Goal: Task Accomplishment & Management: Manage account settings

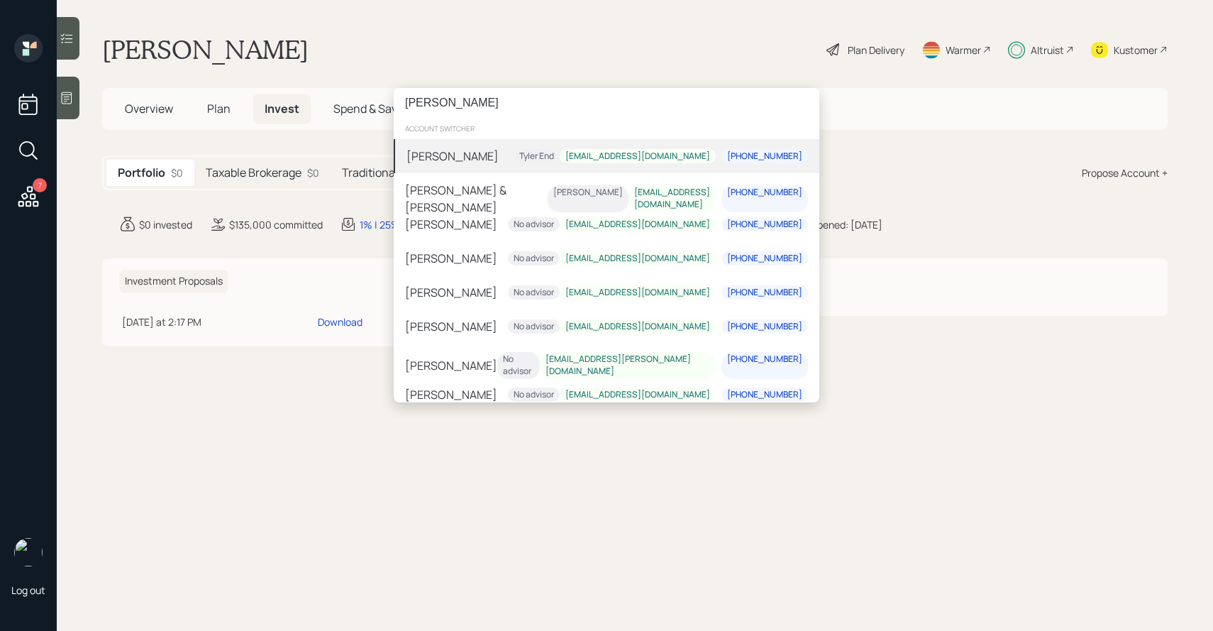
type input "[PERSON_NAME]"
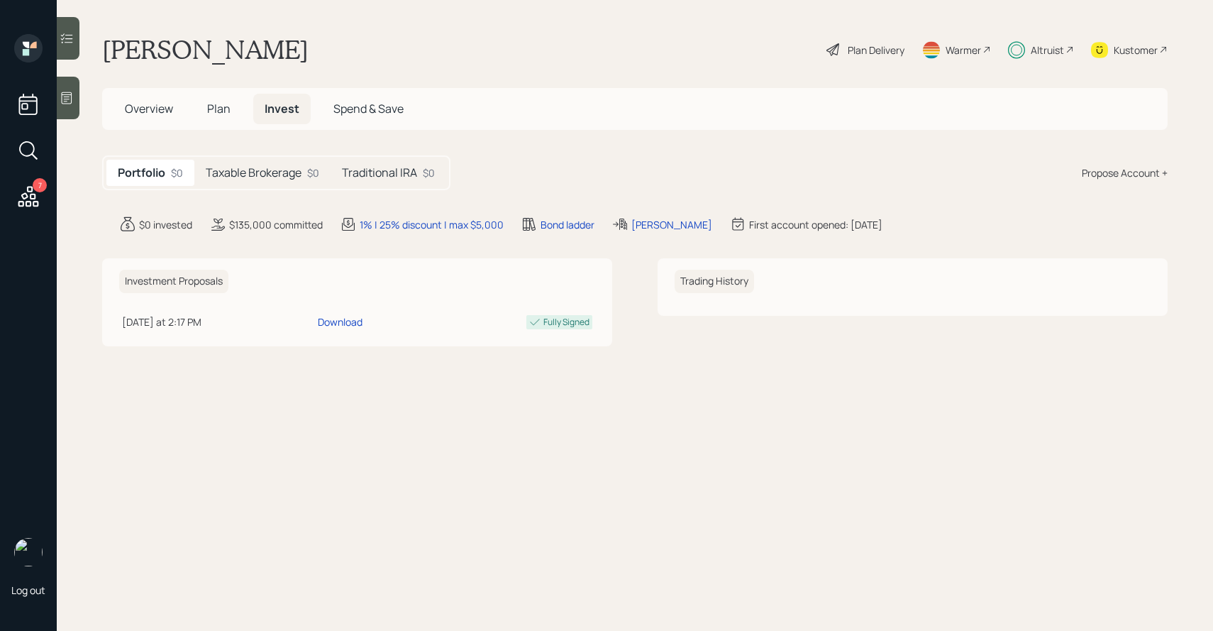
click at [38, 194] on div "[PERSON_NAME] account switcher [PERSON_NAME] [PERSON_NAME] End [EMAIL_ADDRESS][…" at bounding box center [606, 315] width 1213 height 631
click at [27, 197] on icon at bounding box center [28, 196] width 21 height 21
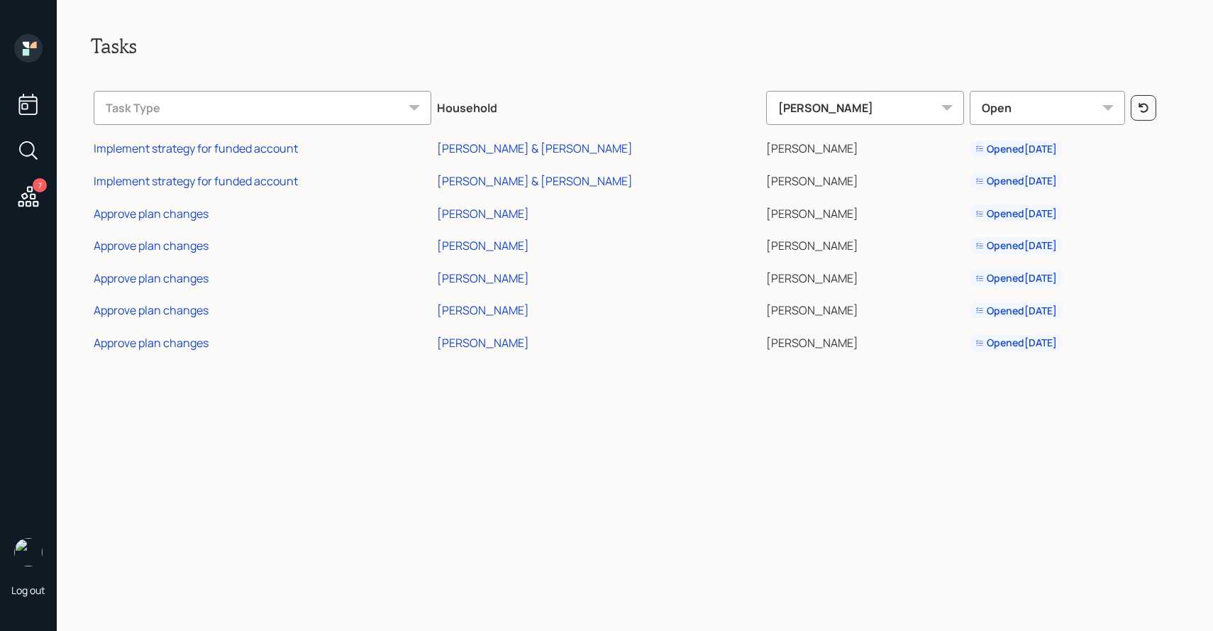
click at [38, 75] on div "7" at bounding box center [28, 123] width 34 height 179
click at [33, 49] on icon at bounding box center [28, 48] width 28 height 28
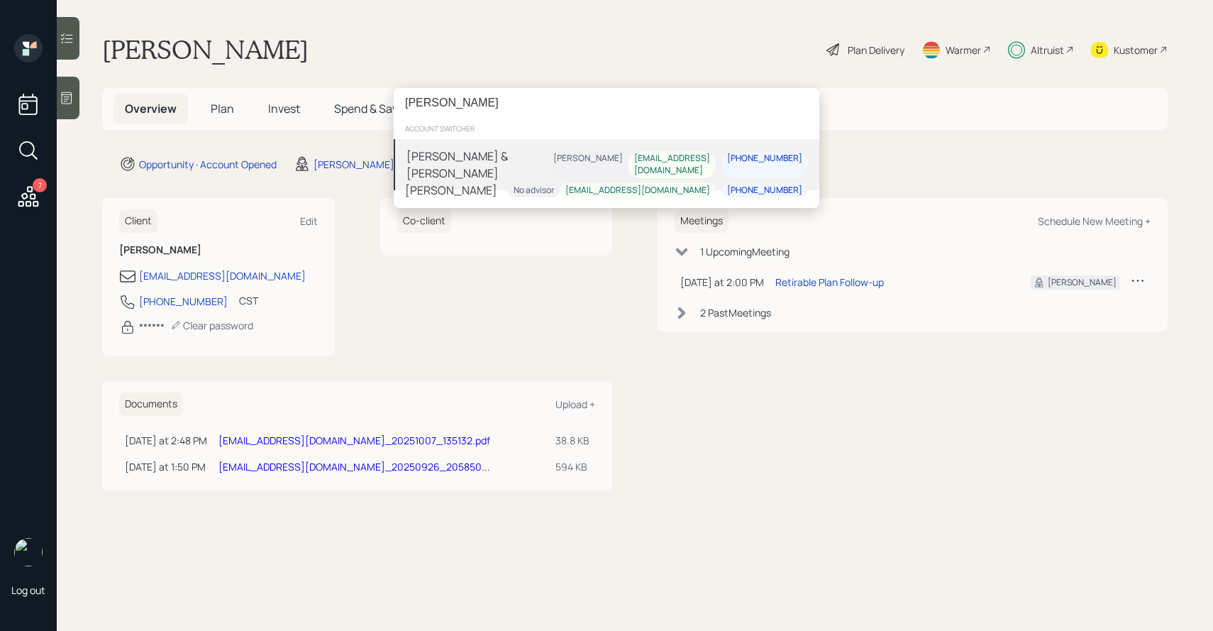
type input "[PERSON_NAME]"
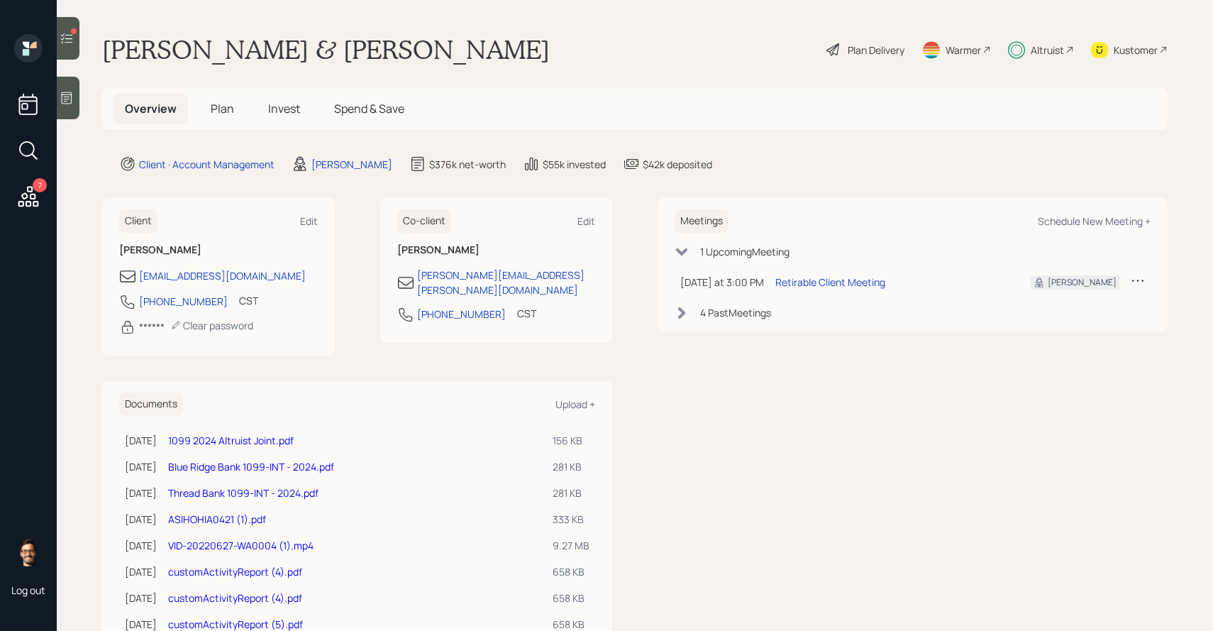
click at [281, 113] on span "Invest" at bounding box center [284, 109] width 32 height 16
